Goal: Use online tool/utility: Utilize a website feature to perform a specific function

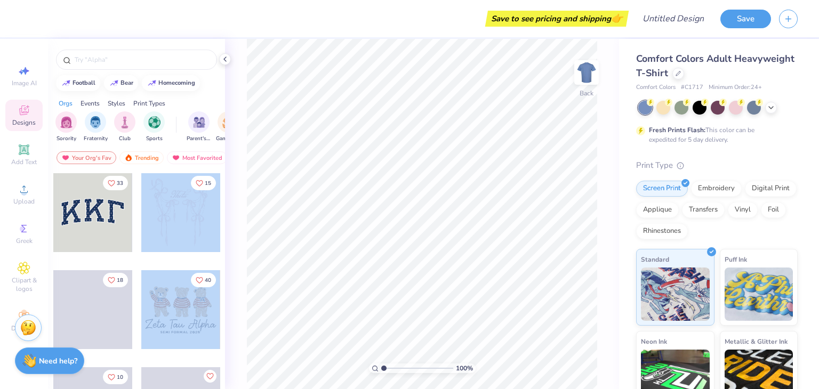
click at [426, 171] on div "Save to see pricing and shipping 👉 Design Title Save Image AI Designs Add Text …" at bounding box center [409, 194] width 819 height 389
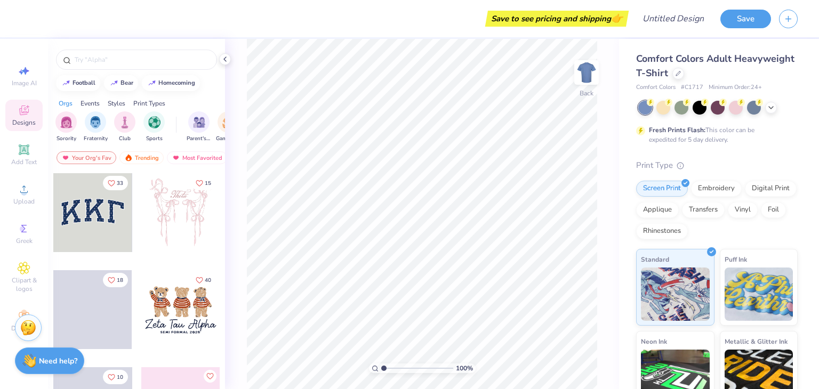
click at [102, 225] on div at bounding box center [92, 212] width 79 height 79
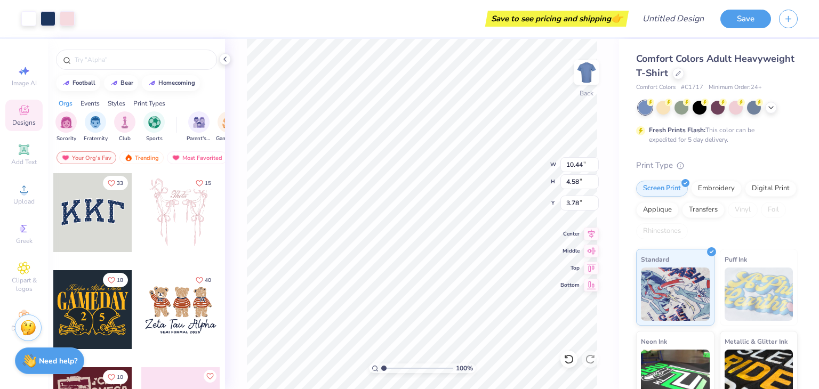
type input "3.00"
type input "11.65"
type input "5.12"
type input "3.00"
click at [145, 161] on div "Trending" at bounding box center [142, 158] width 44 height 13
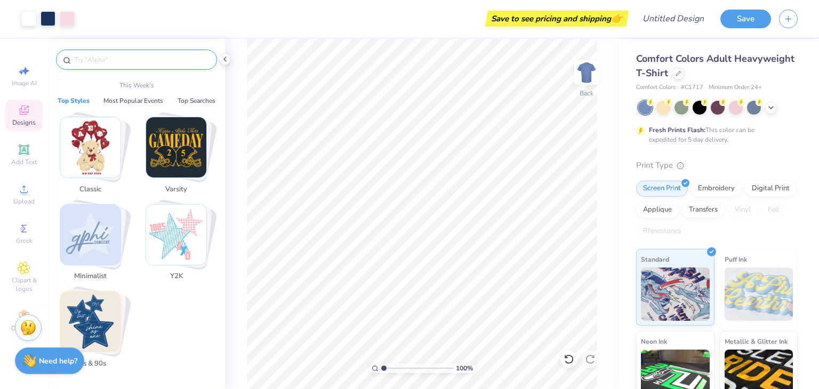
click at [99, 60] on input "text" at bounding box center [142, 59] width 137 height 11
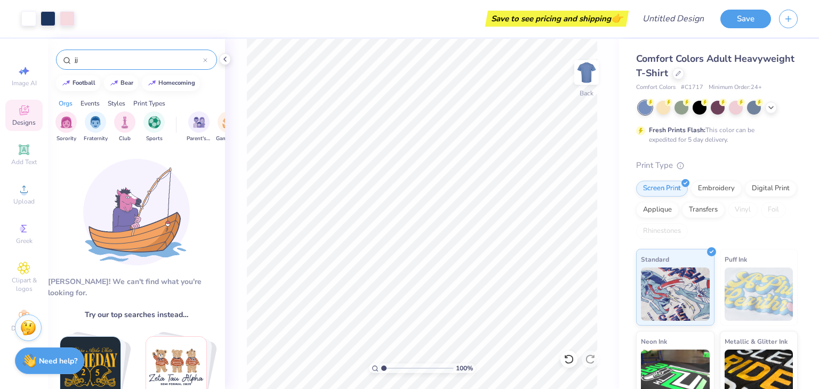
type input "j"
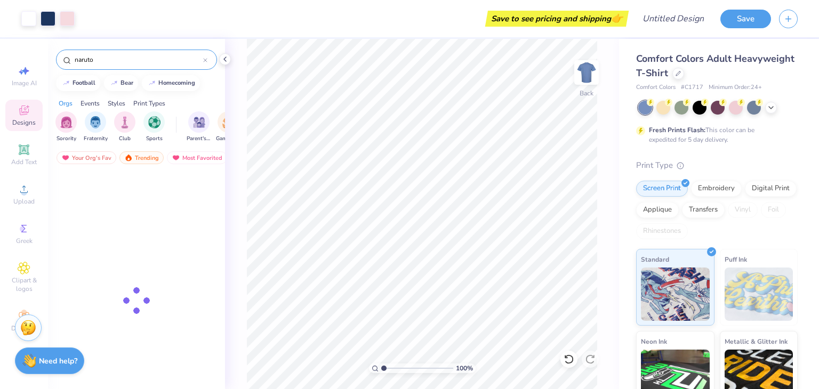
type input "naruto"
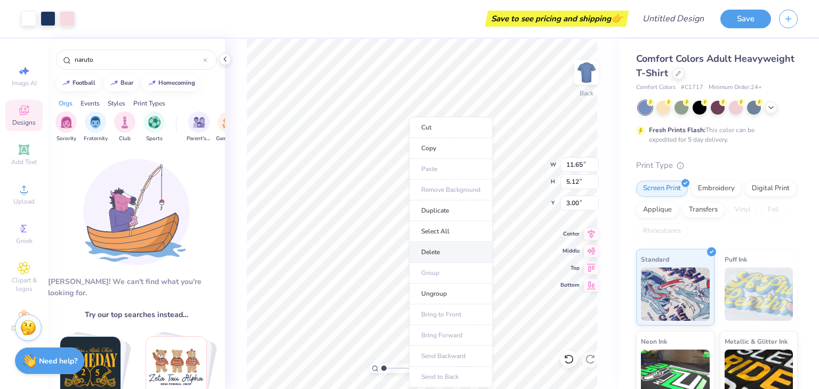
click at [443, 254] on li "Delete" at bounding box center [451, 252] width 84 height 21
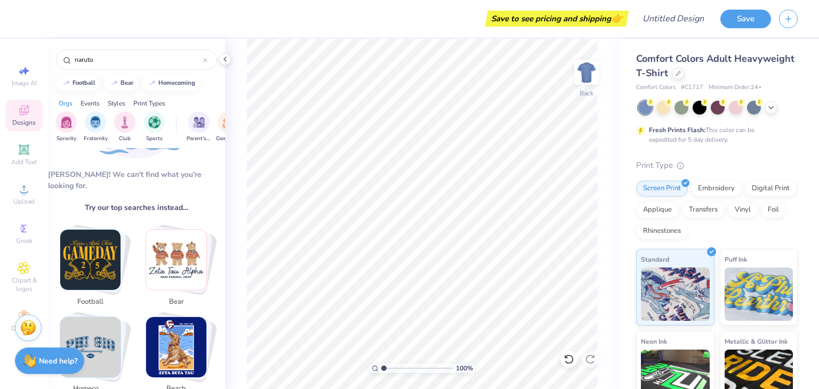
scroll to position [107, 0]
click at [31, 74] on div "Image AI" at bounding box center [23, 75] width 37 height 31
select select "4"
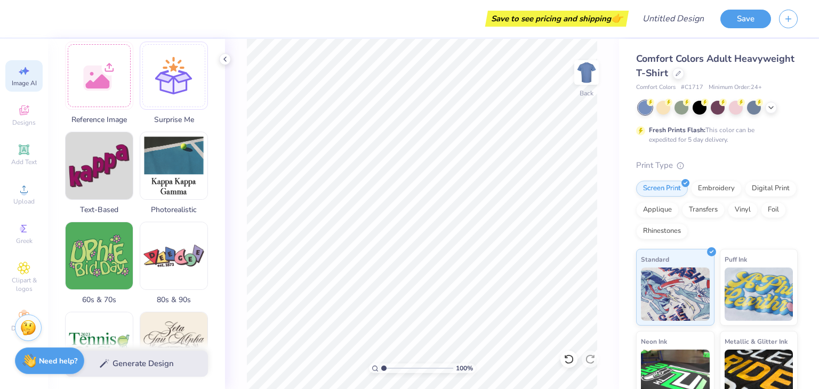
scroll to position [0, 0]
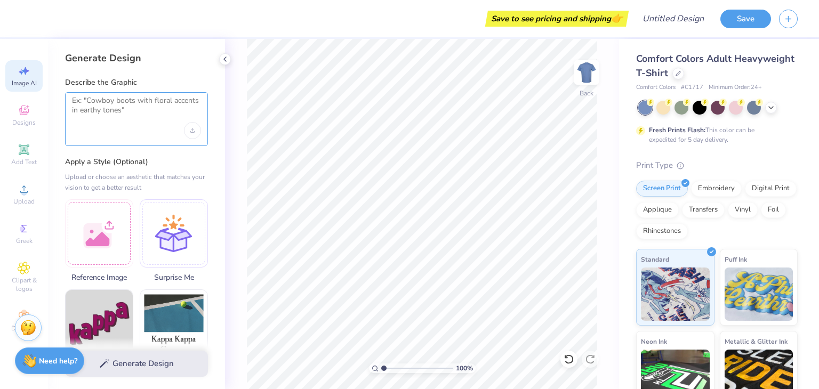
click at [106, 107] on textarea at bounding box center [136, 109] width 129 height 27
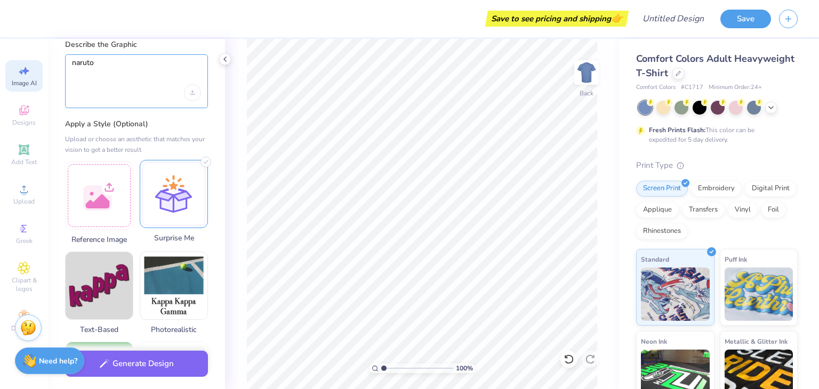
scroll to position [107, 0]
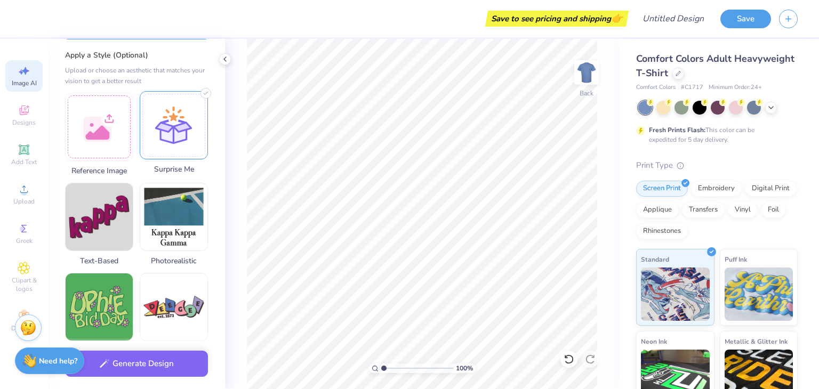
type textarea "naruto"
click at [154, 145] on div at bounding box center [174, 125] width 68 height 68
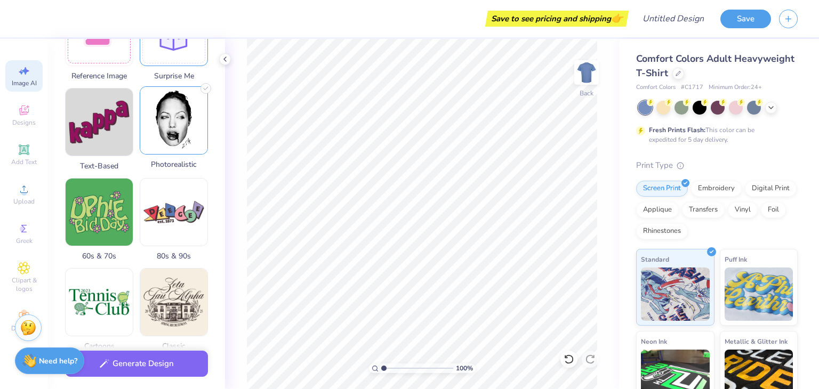
scroll to position [320, 0]
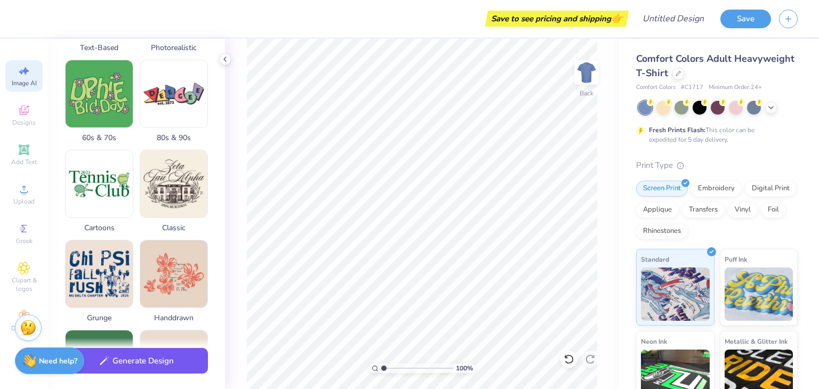
click at [117, 361] on button "Generate Design" at bounding box center [136, 361] width 143 height 26
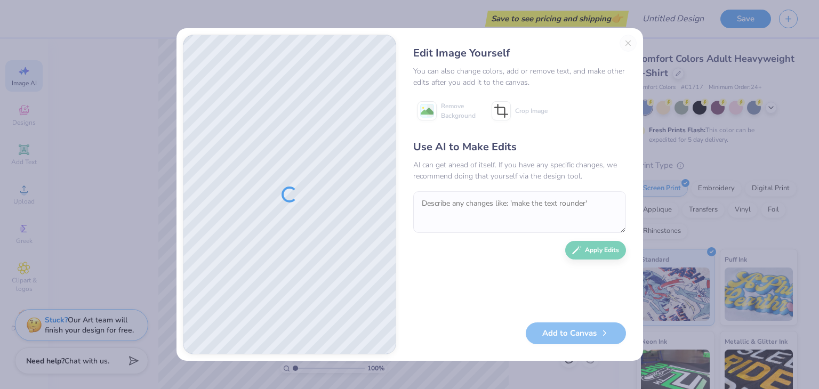
click at [627, 45] on div "Edit Image Yourself You can also change colors, add or remove text, and make ot…" at bounding box center [520, 195] width 234 height 320
click at [627, 41] on div "Edit Image Yourself You can also change colors, add or remove text, and make ot…" at bounding box center [520, 195] width 234 height 320
click at [630, 41] on div "Edit Image Yourself You can also change colors, add or remove text, and make ot…" at bounding box center [520, 195] width 234 height 320
